Goal: Task Accomplishment & Management: Manage account settings

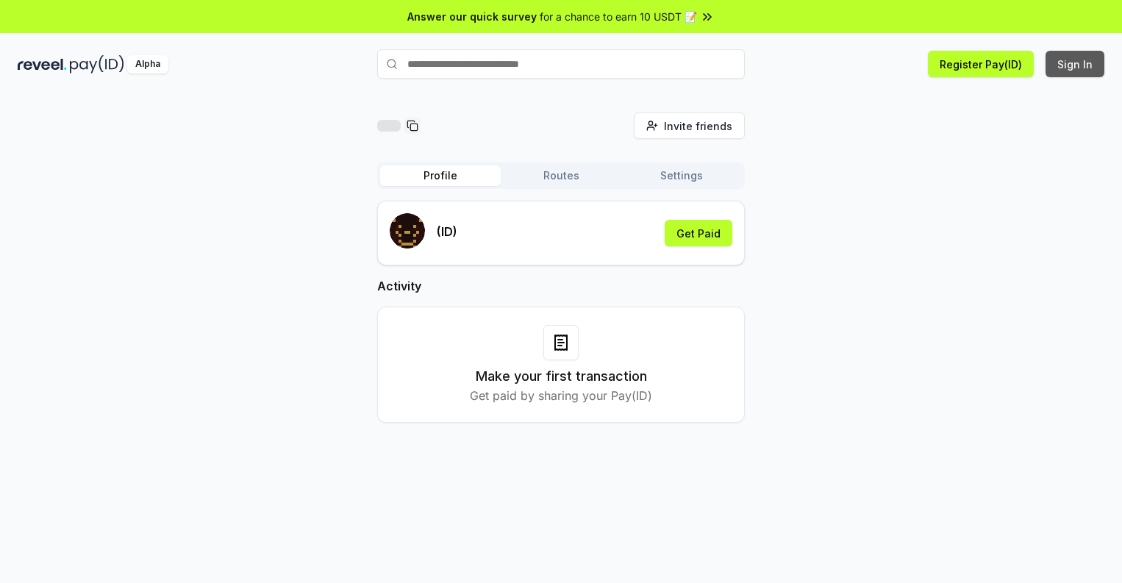
click at [1075, 64] on button "Sign In" at bounding box center [1074, 64] width 59 height 26
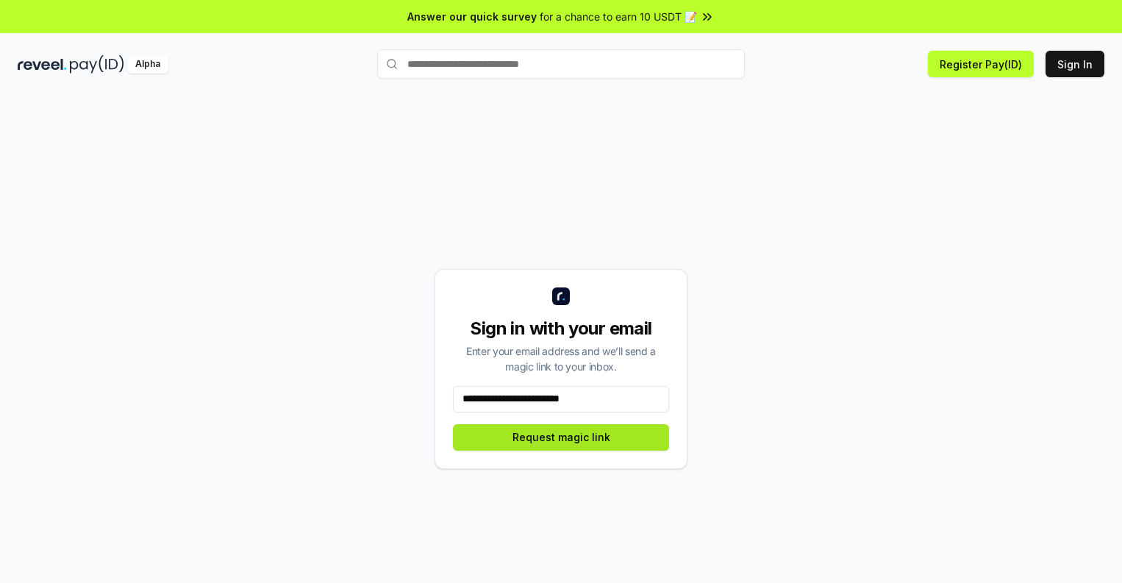
type input "**********"
click at [561, 437] on button "Request magic link" at bounding box center [561, 437] width 216 height 26
